Goal: Find contact information: Find contact information

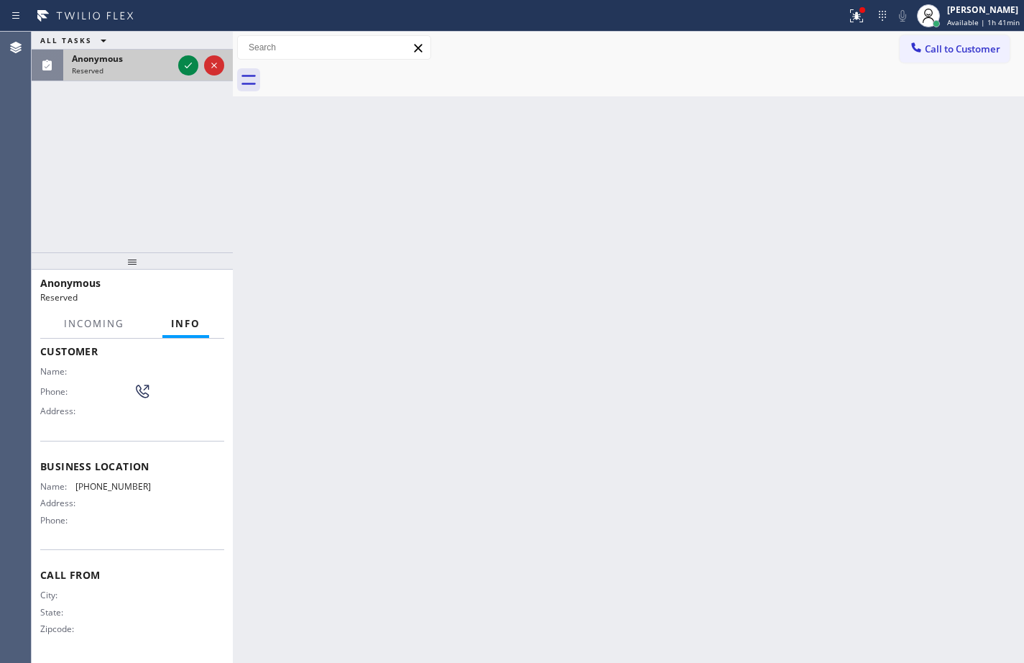
scroll to position [91, 0]
click at [173, 60] on div "Anonymous Reserved" at bounding box center [119, 66] width 112 height 32
click at [179, 63] on div at bounding box center [188, 65] width 20 height 17
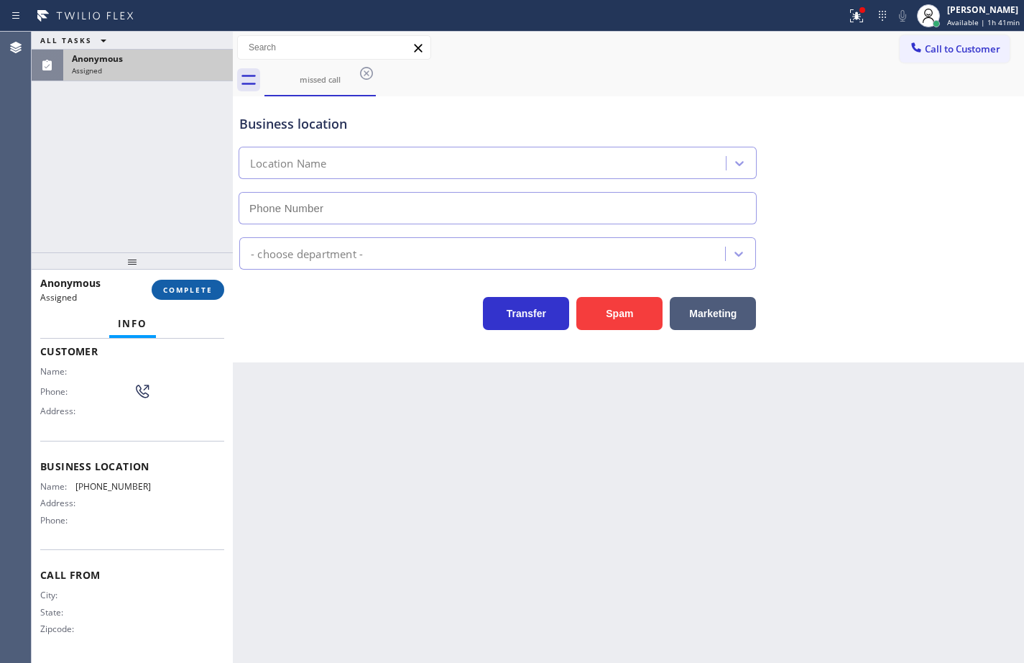
click at [191, 290] on span "COMPLETE" at bounding box center [188, 290] width 50 height 10
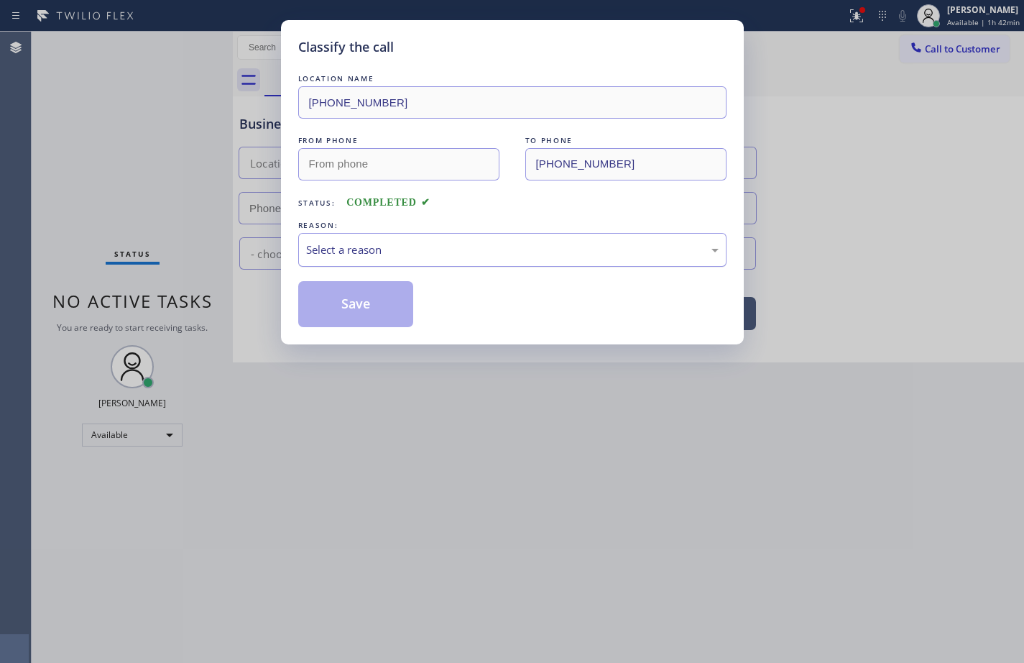
click at [374, 252] on div "Select a reason" at bounding box center [512, 249] width 412 height 17
click at [388, 287] on button "Save" at bounding box center [356, 304] width 116 height 46
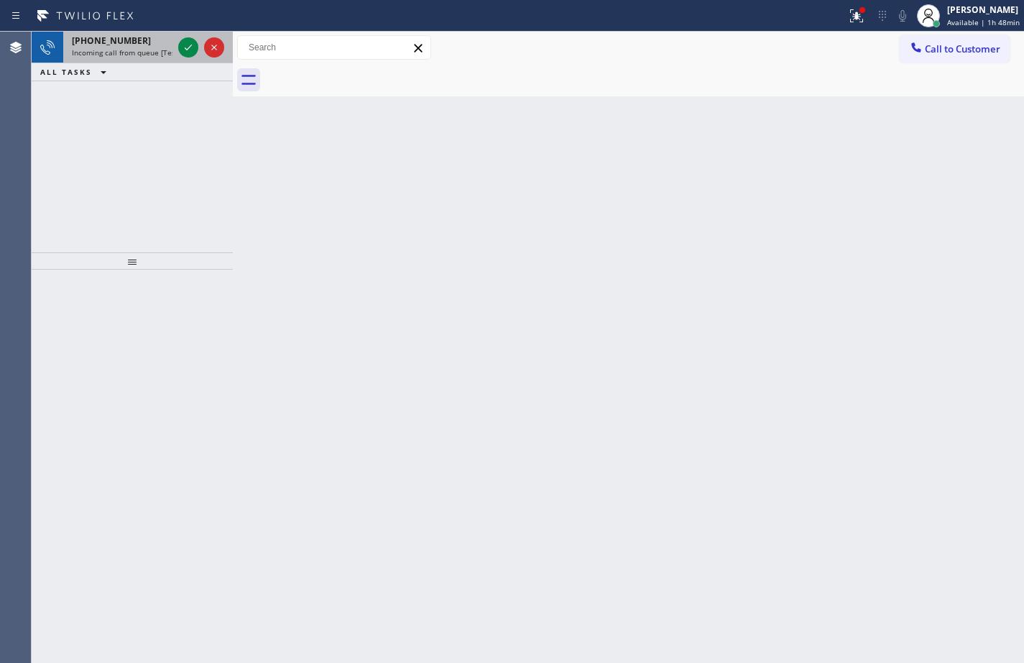
drag, startPoint x: 111, startPoint y: 40, endPoint x: 157, endPoint y: 57, distance: 49.5
click at [111, 40] on span "[PHONE_NUMBER]" at bounding box center [111, 40] width 79 height 12
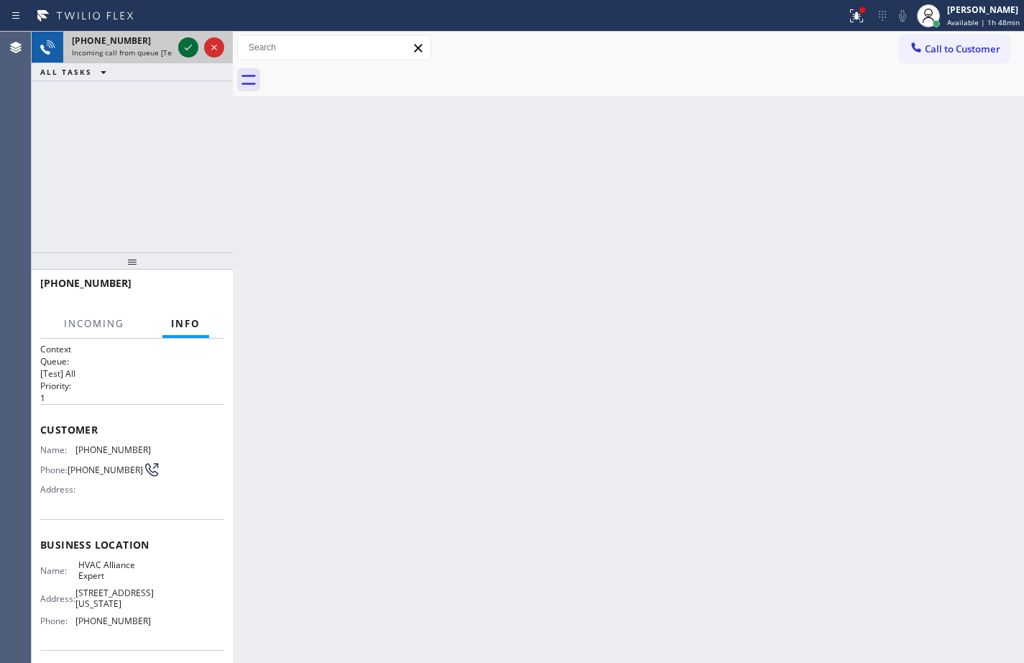
click at [185, 49] on icon at bounding box center [188, 48] width 7 height 6
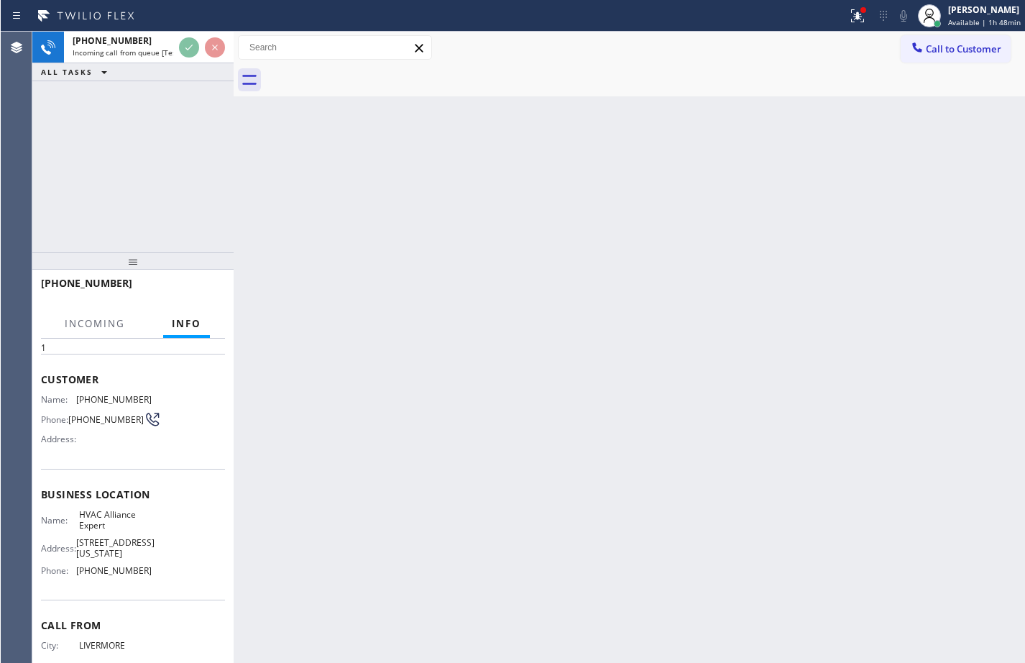
scroll to position [72, 0]
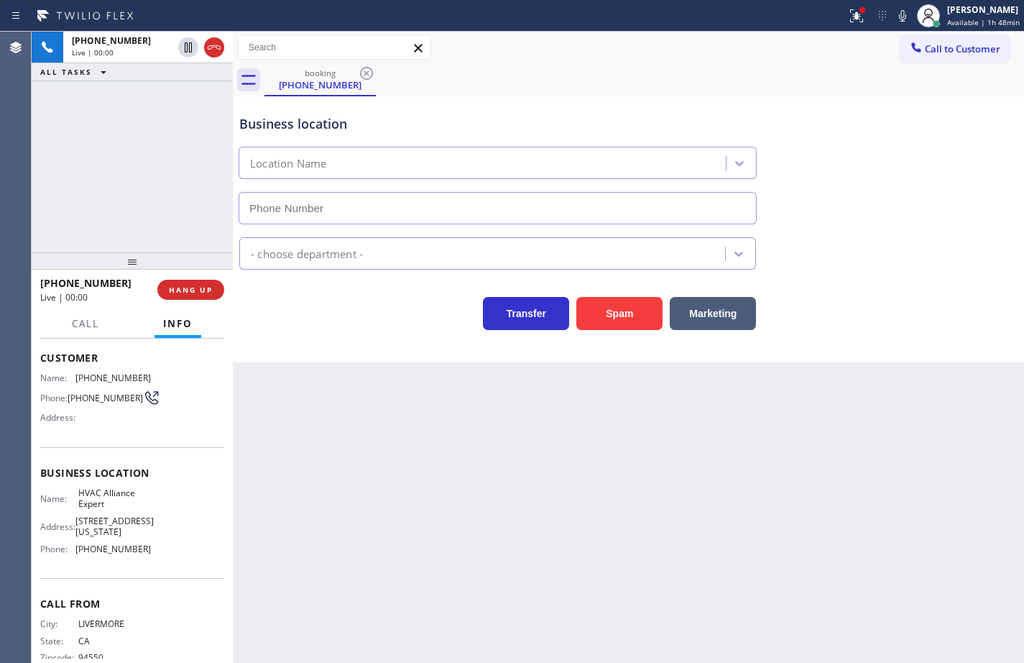
type input "[PHONE_NUMBER]"
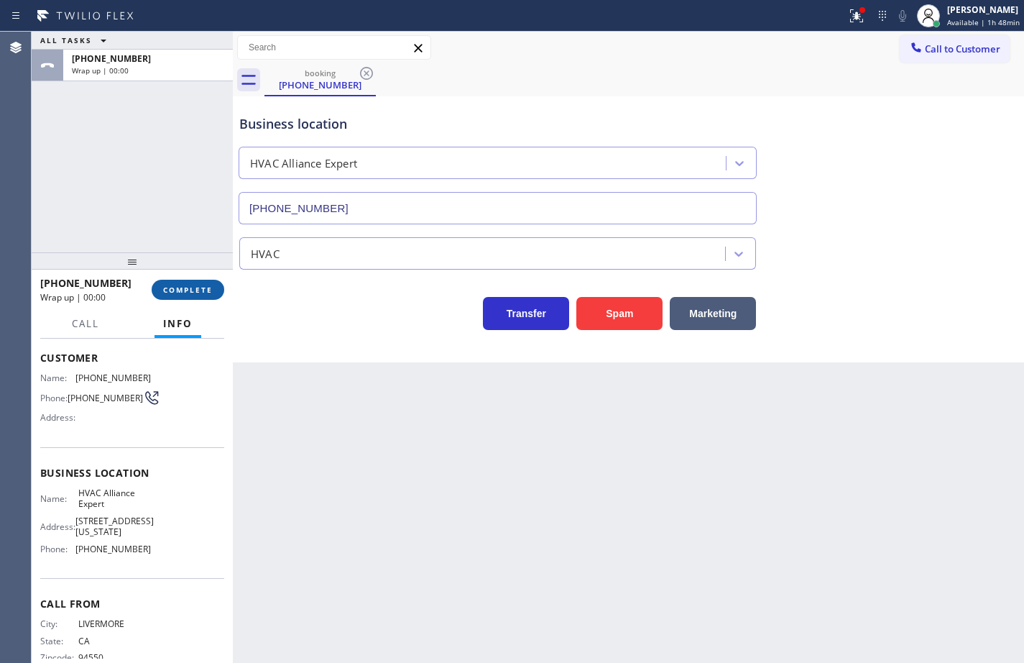
click at [200, 282] on button "COMPLETE" at bounding box center [188, 290] width 73 height 20
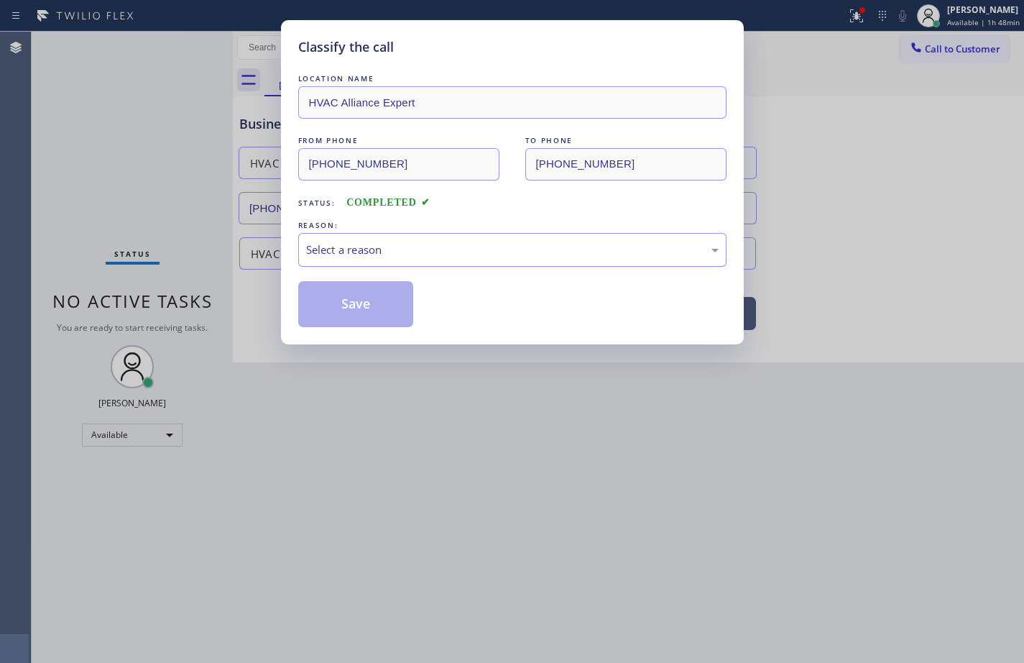
click at [357, 246] on div "Select a reason" at bounding box center [512, 249] width 412 height 17
click at [384, 326] on button "Save" at bounding box center [356, 304] width 116 height 46
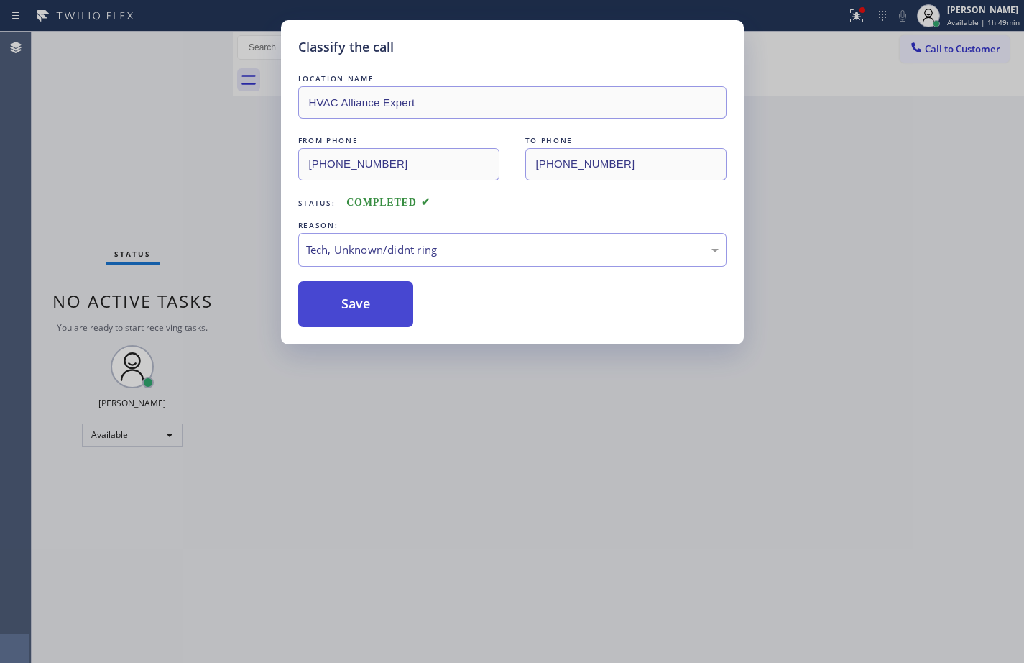
click at [395, 308] on button "Save" at bounding box center [356, 304] width 116 height 46
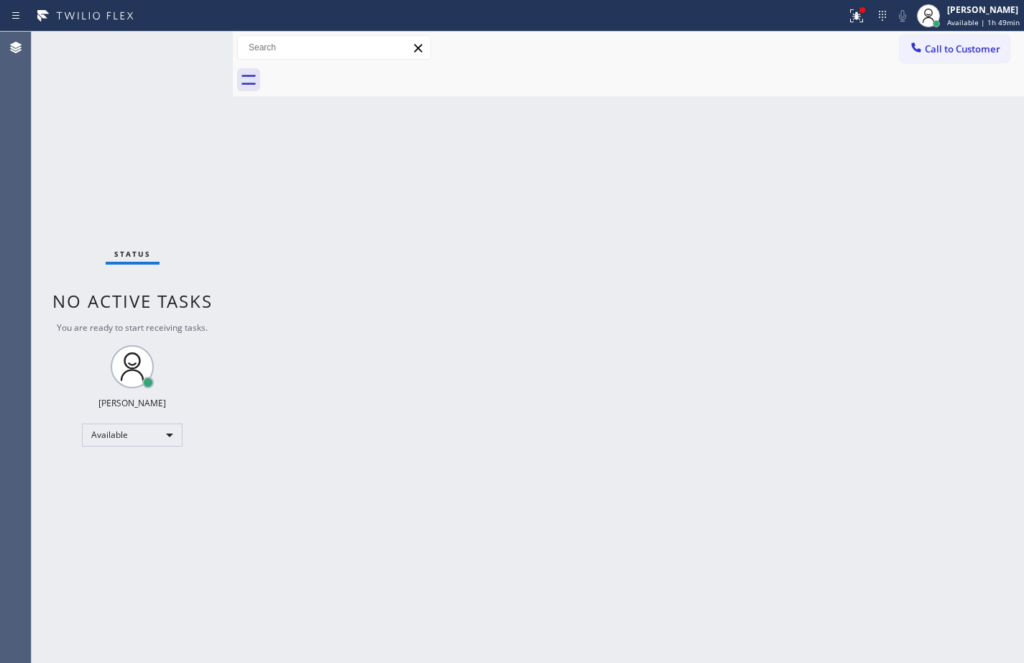
click at [94, 84] on div "Status No active tasks You are ready to start receiving tasks. [PERSON_NAME] Av…" at bounding box center [132, 347] width 201 height 631
click at [990, 135] on div "Back to Dashboard Change Sender ID Customers Technicians Select a contact Outbo…" at bounding box center [628, 347] width 791 height 631
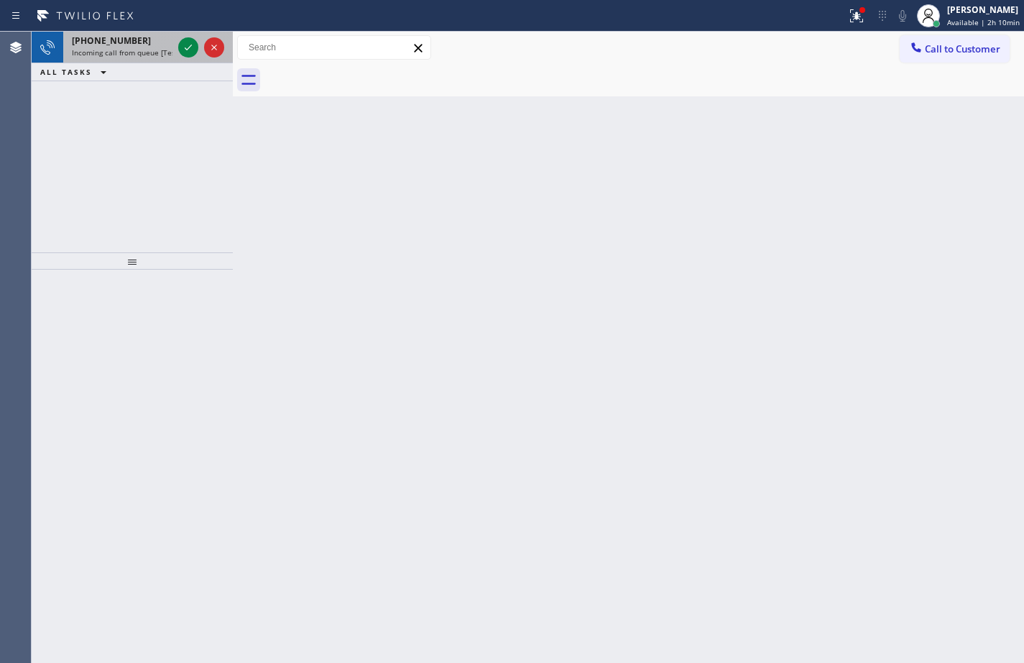
click at [118, 52] on span "Incoming call from queue [Test] All" at bounding box center [131, 52] width 119 height 10
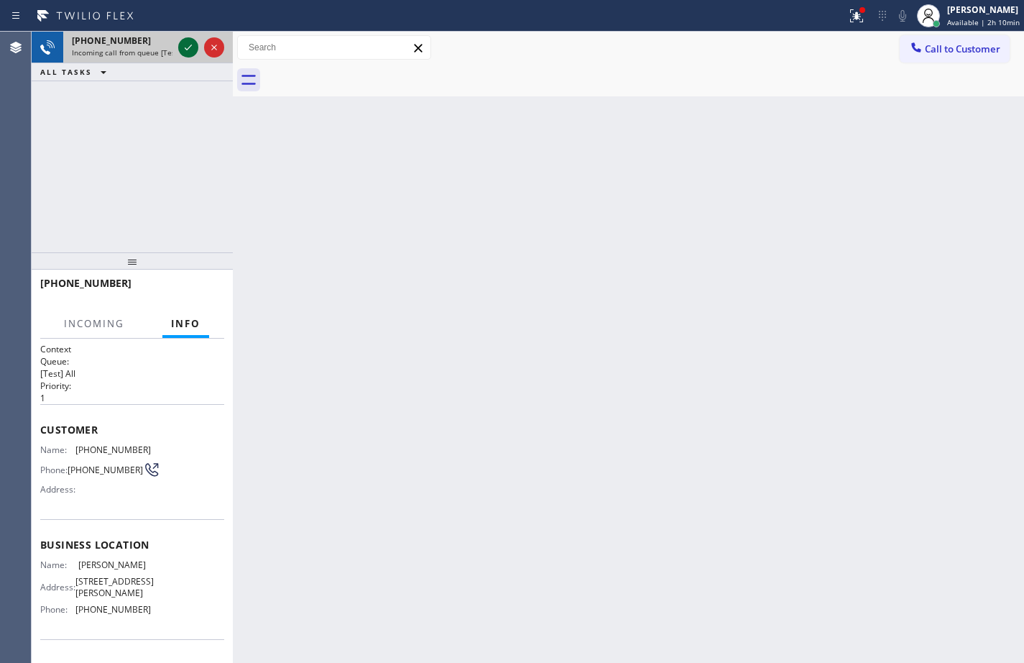
click at [192, 47] on icon at bounding box center [188, 47] width 17 height 17
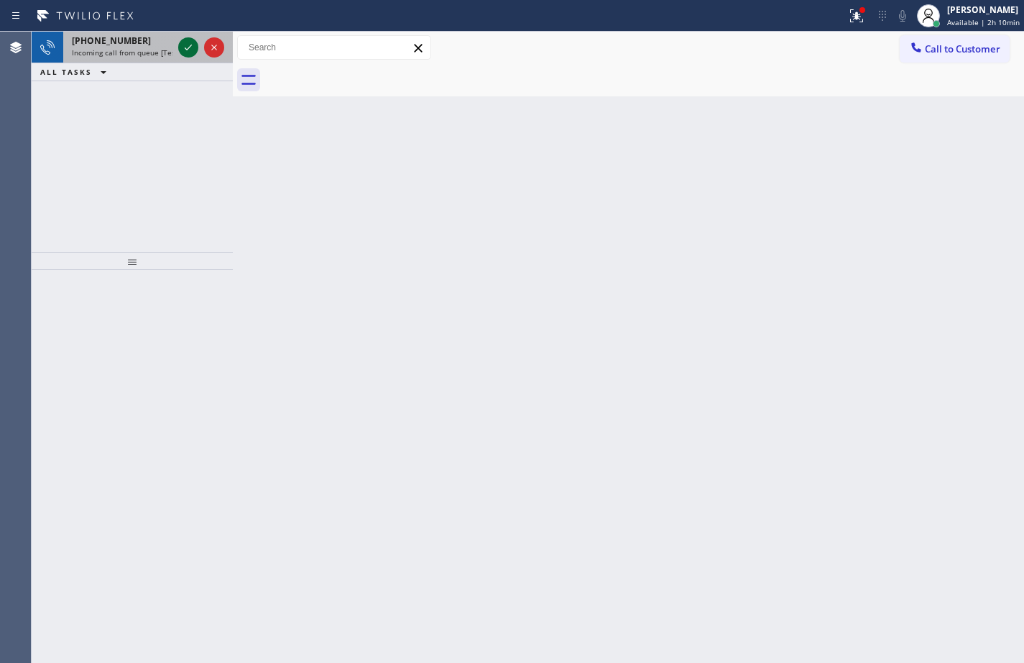
click at [191, 47] on icon at bounding box center [188, 47] width 17 height 17
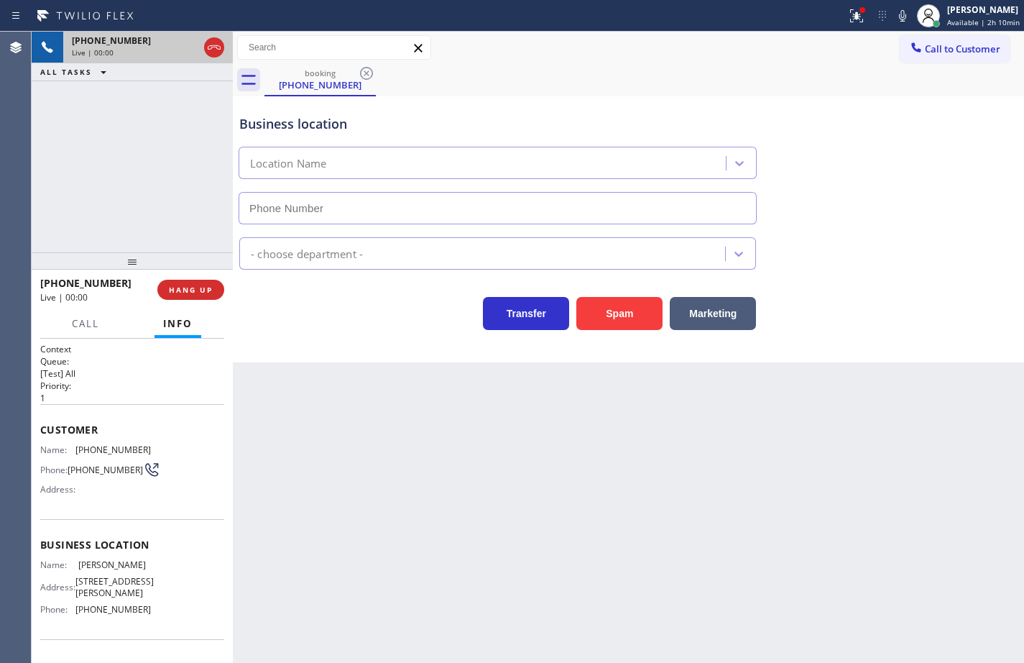
type input "[PHONE_NUMBER]"
click at [91, 570] on span "[PERSON_NAME]" at bounding box center [114, 564] width 72 height 11
copy span "[PERSON_NAME]"
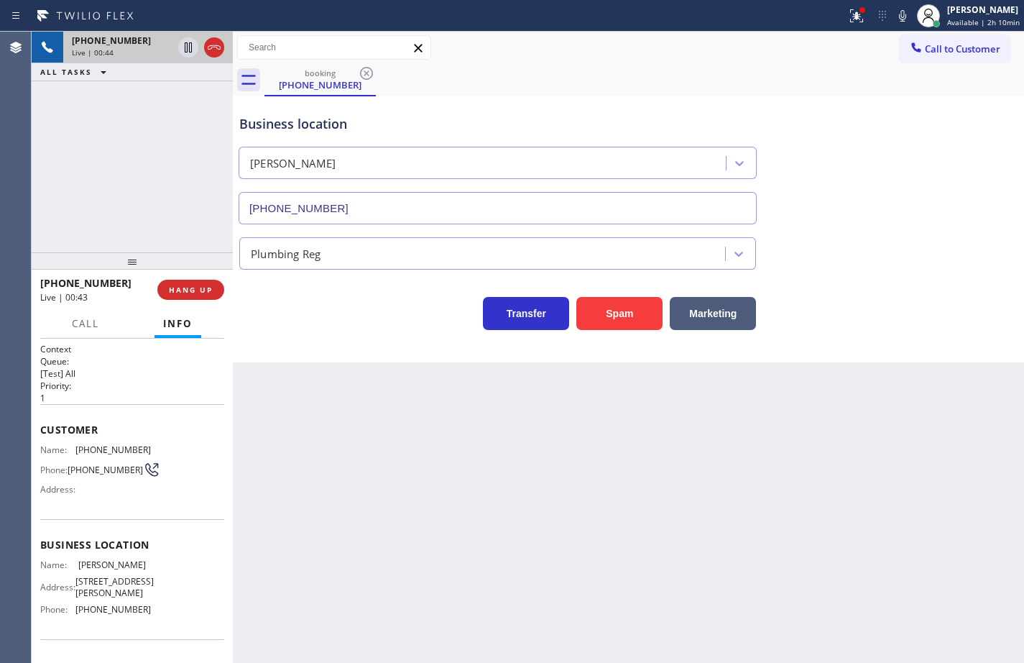
click at [93, 618] on div "Name: [PERSON_NAME] Address: [STREET_ADDRESS][PERSON_NAME] Phone: [PHONE_NUMBER]" at bounding box center [95, 590] width 111 height 62
copy span "[PHONE_NUMBER]"
click at [80, 451] on span "[PHONE_NUMBER]" at bounding box center [112, 449] width 75 height 11
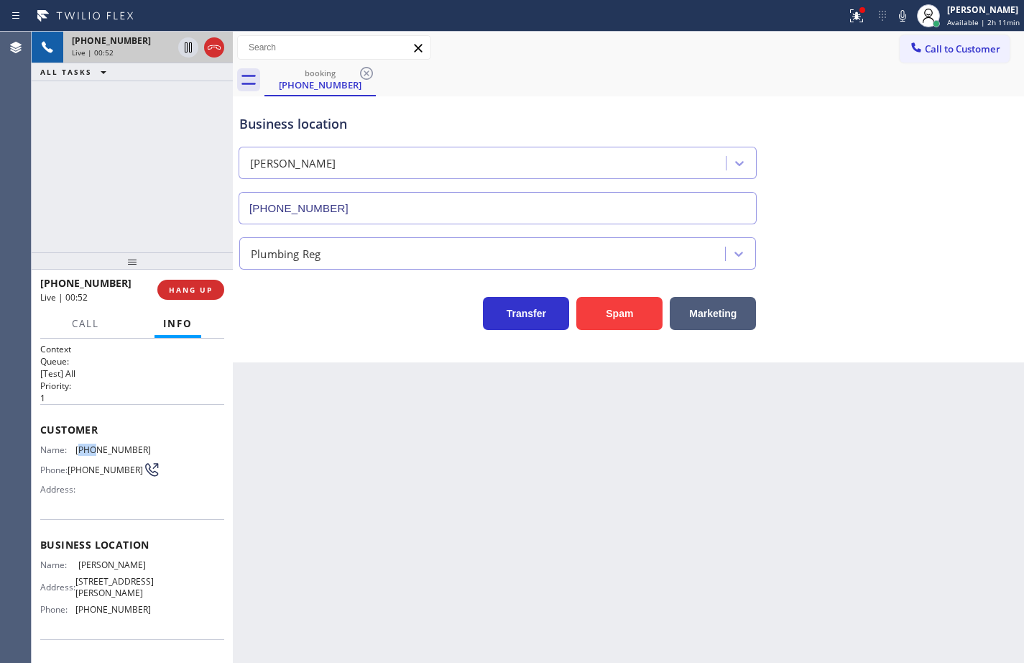
click at [80, 451] on span "[PHONE_NUMBER]" at bounding box center [112, 449] width 75 height 11
copy span "818"
click at [125, 452] on span "[PHONE_NUMBER]" at bounding box center [112, 449] width 75 height 11
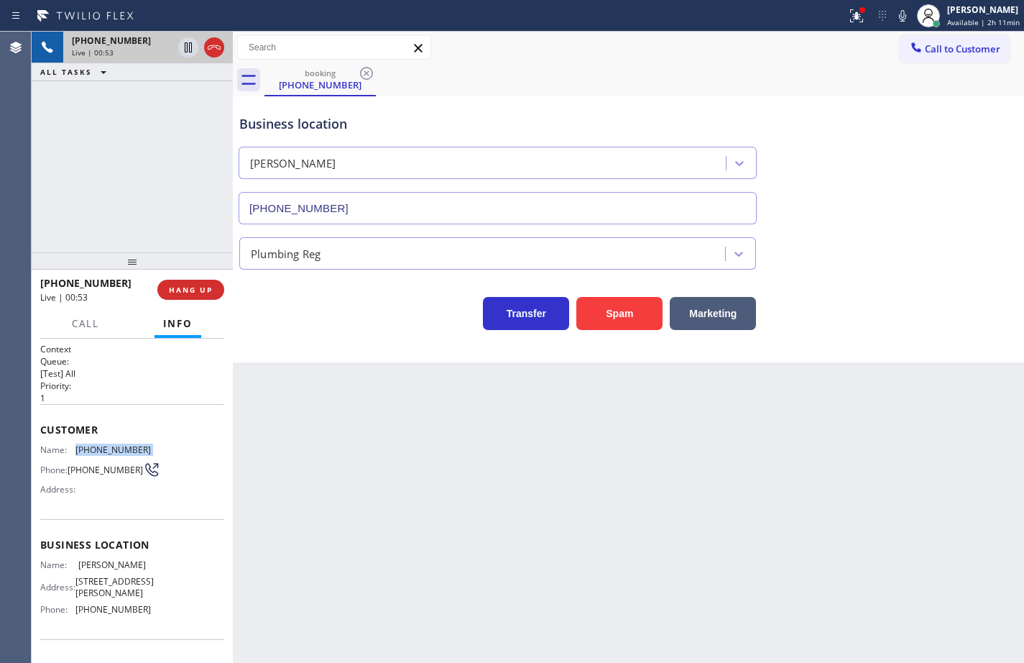
copy span "[PHONE_NUMBER]"
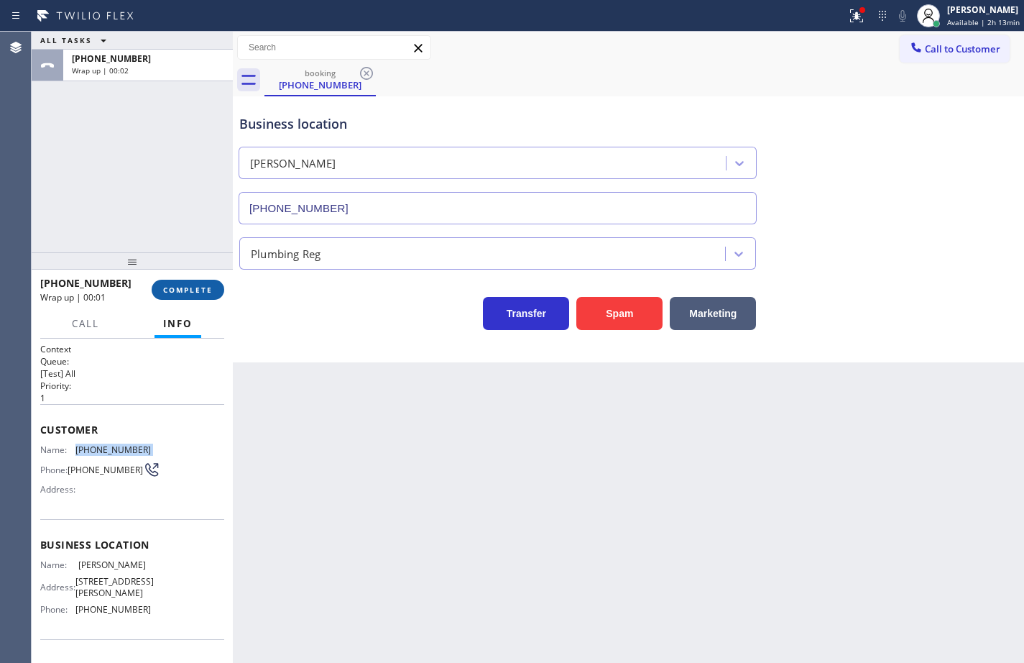
click at [184, 291] on span "COMPLETE" at bounding box center [188, 290] width 50 height 10
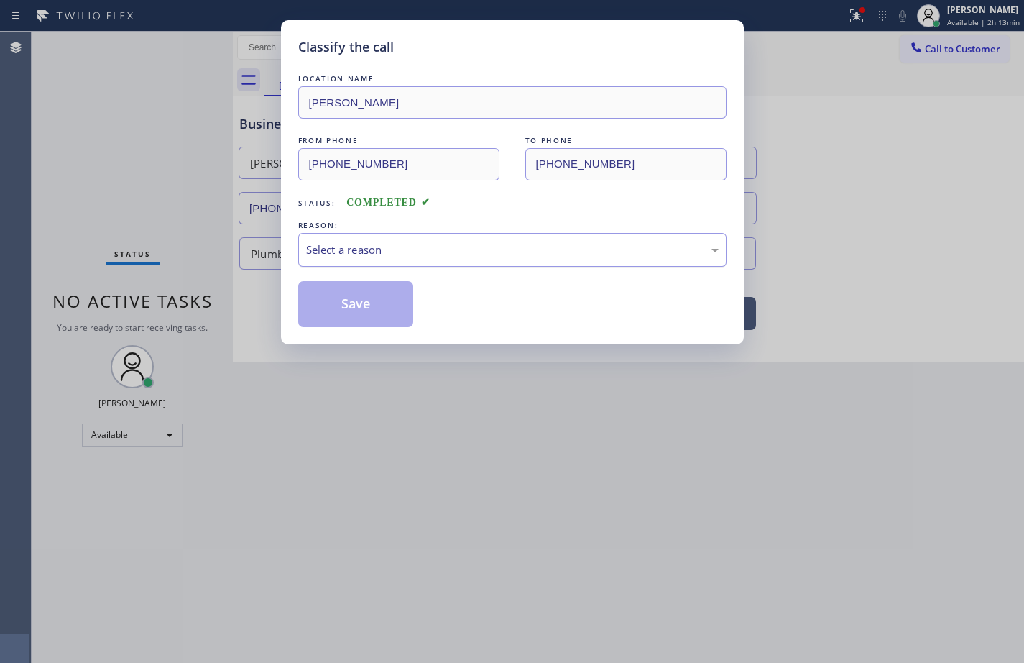
click at [401, 249] on div "Select a reason" at bounding box center [512, 249] width 412 height 17
click at [381, 305] on button "Save" at bounding box center [356, 304] width 116 height 46
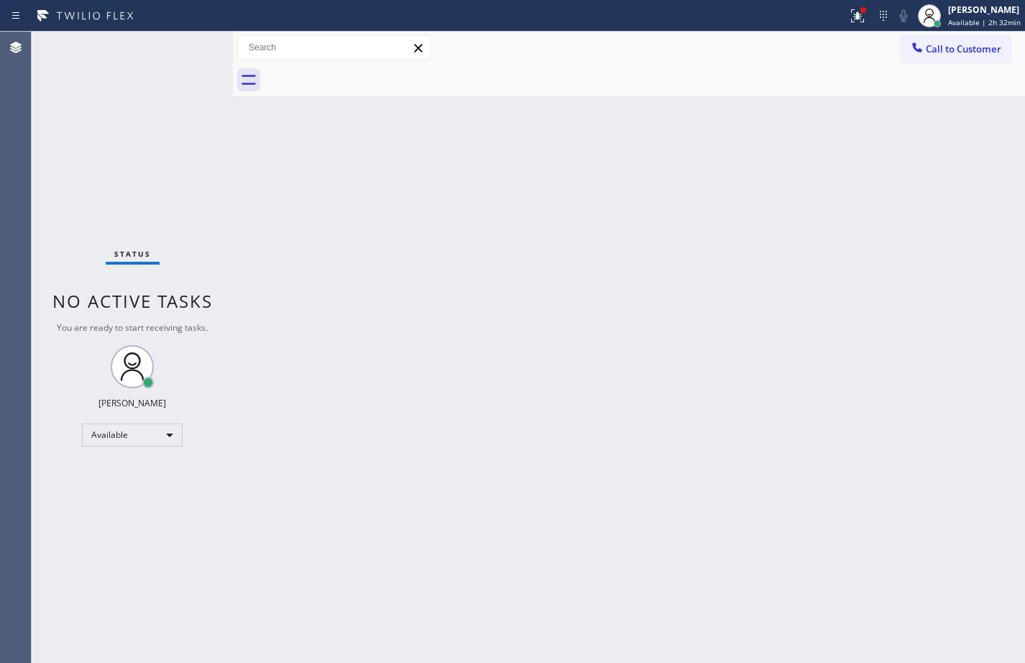
drag, startPoint x: 1005, startPoint y: 435, endPoint x: 1007, endPoint y: 422, distance: 13.8
click at [1005, 429] on div "Back to Dashboard Change Sender ID Customers Technicians Select a contact Outbo…" at bounding box center [629, 347] width 792 height 631
click at [986, 19] on span "Available | 2h 32min" at bounding box center [984, 22] width 73 height 10
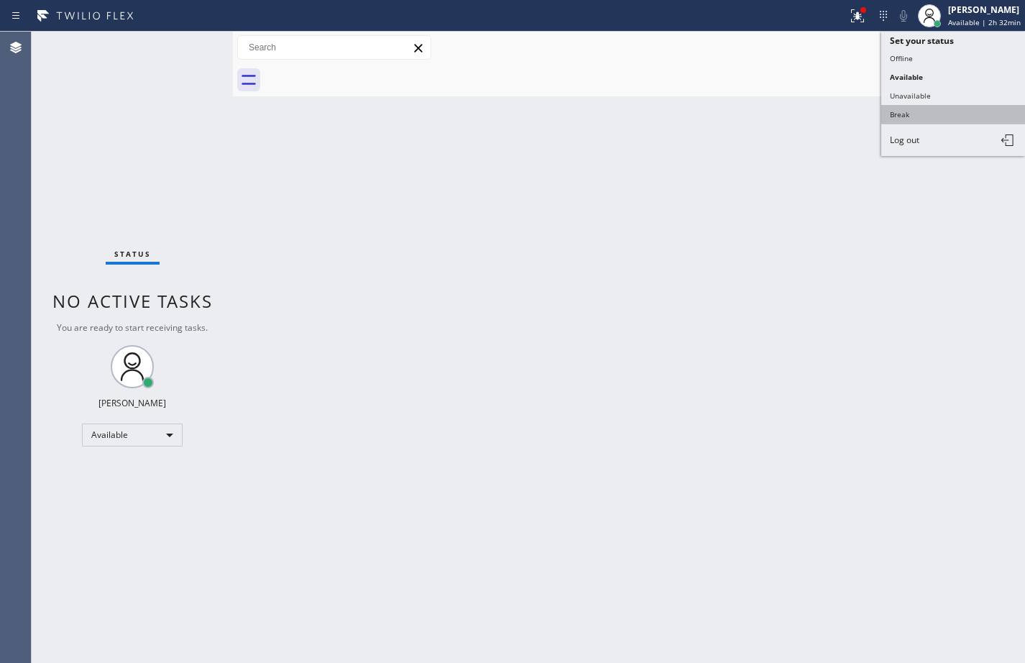
click at [959, 116] on button "Break" at bounding box center [953, 114] width 144 height 19
